Goal: Obtain resource: Obtain resource

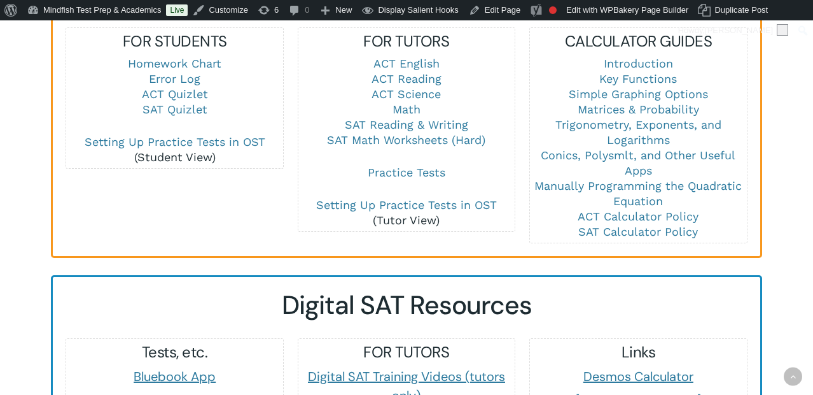
scroll to position [960, 0]
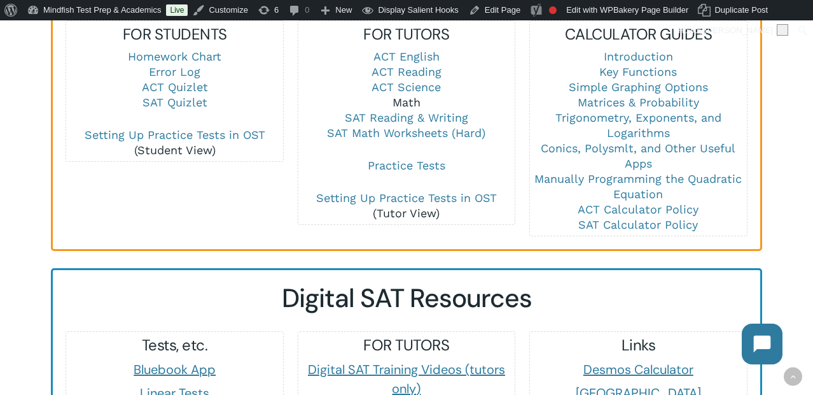
click at [402, 95] on link "Math" at bounding box center [407, 101] width 28 height 13
click at [442, 126] on link "SAT Math Worksheets (Hard)" at bounding box center [406, 132] width 158 height 13
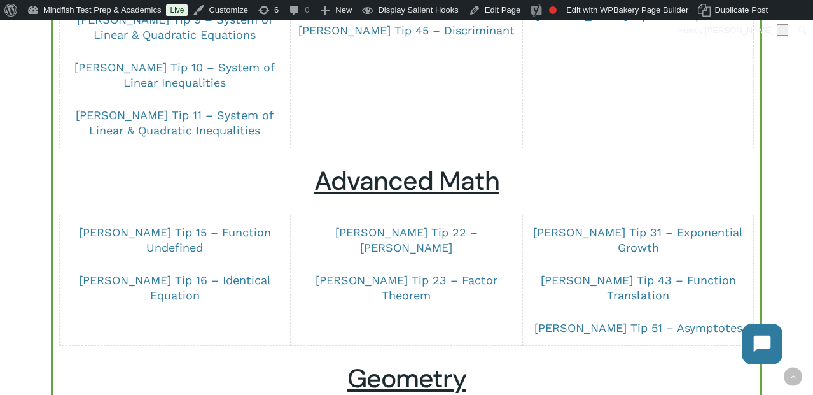
scroll to position [369, 0]
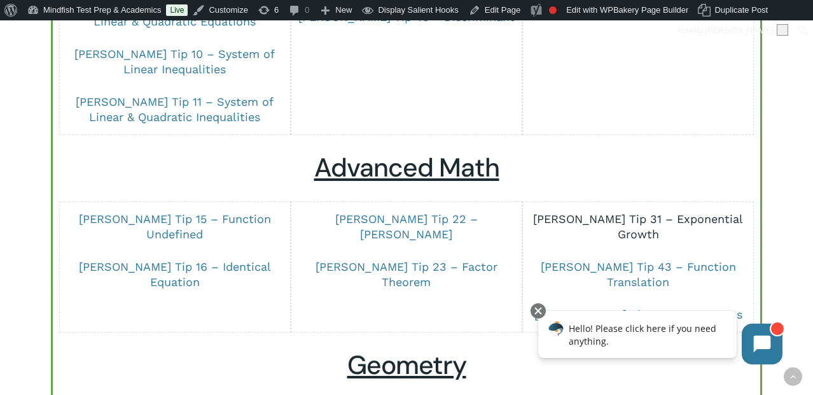
click at [659, 212] on link "Dr Chung Tip 31 – Exponential Growth" at bounding box center [638, 226] width 210 height 29
